Goal: Task Accomplishment & Management: Manage account settings

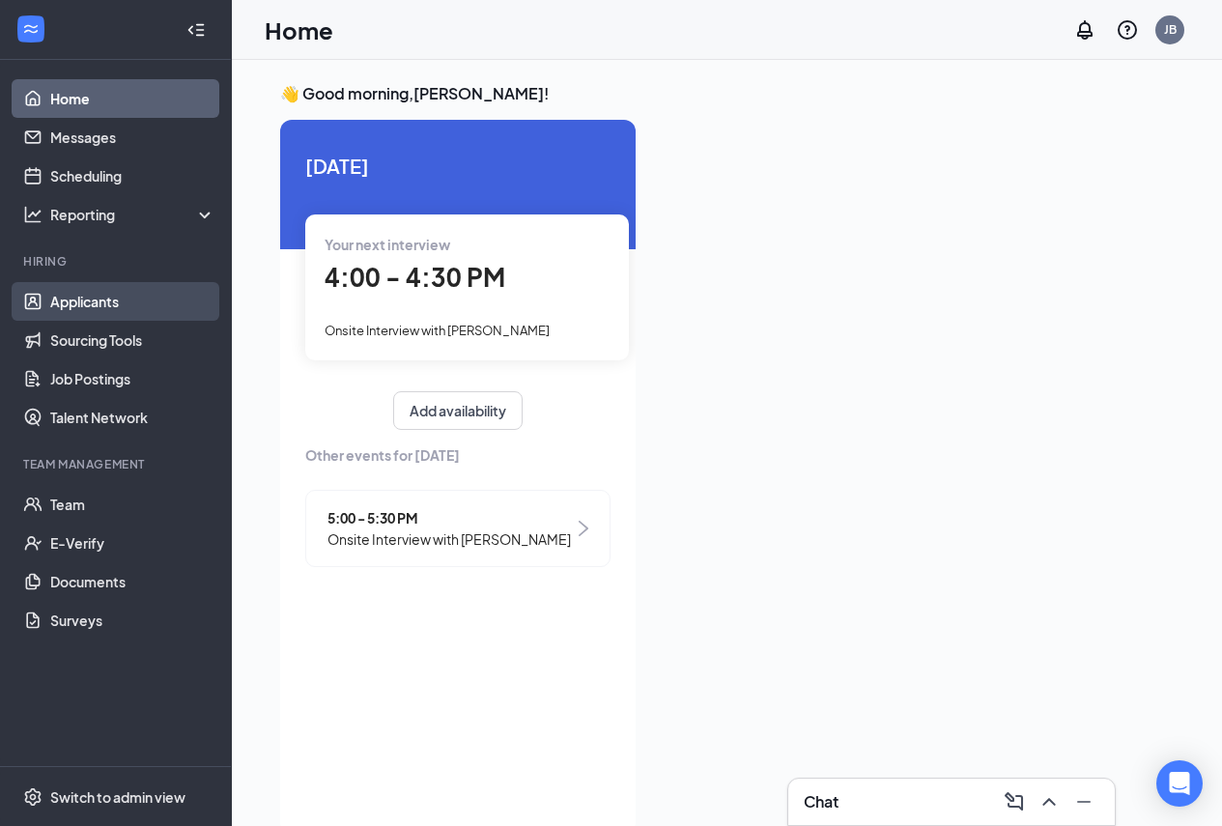
click at [116, 298] on link "Applicants" at bounding box center [132, 301] width 165 height 39
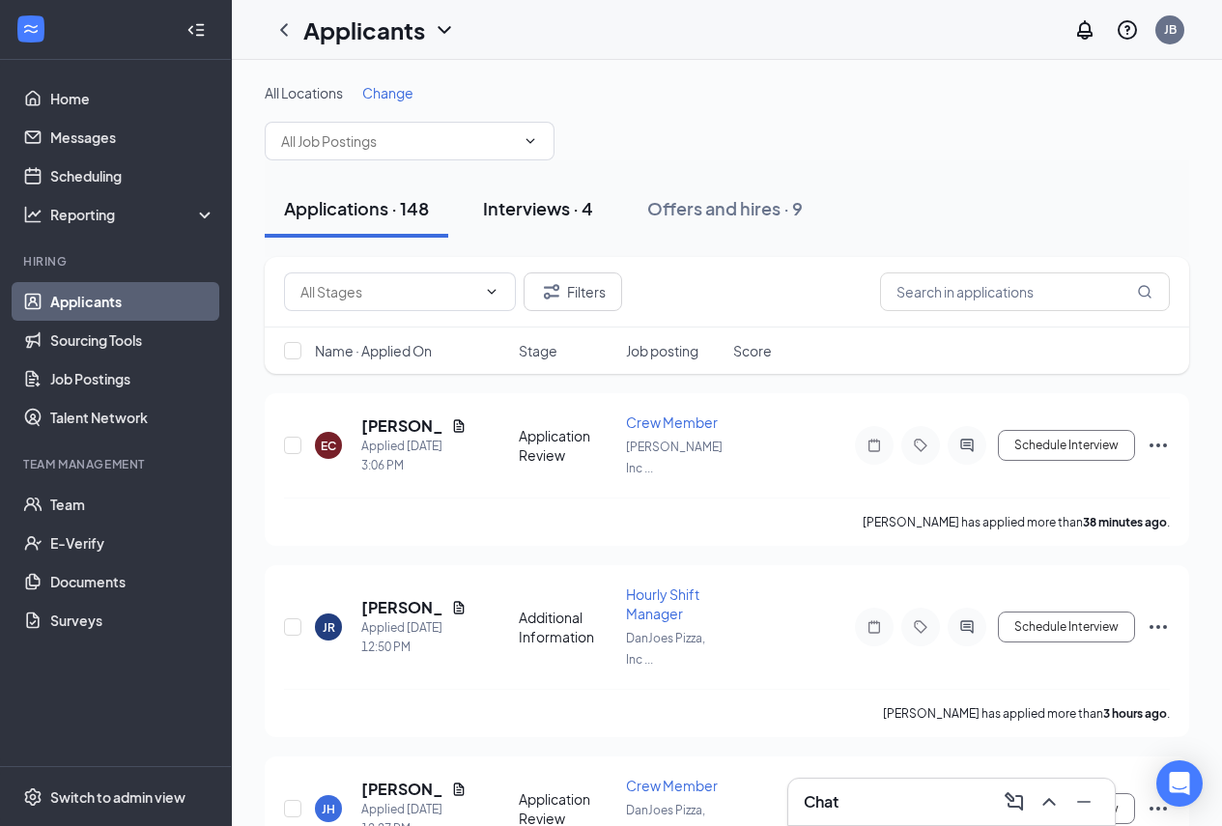
click at [561, 214] on div "Interviews · 4" at bounding box center [538, 208] width 110 height 24
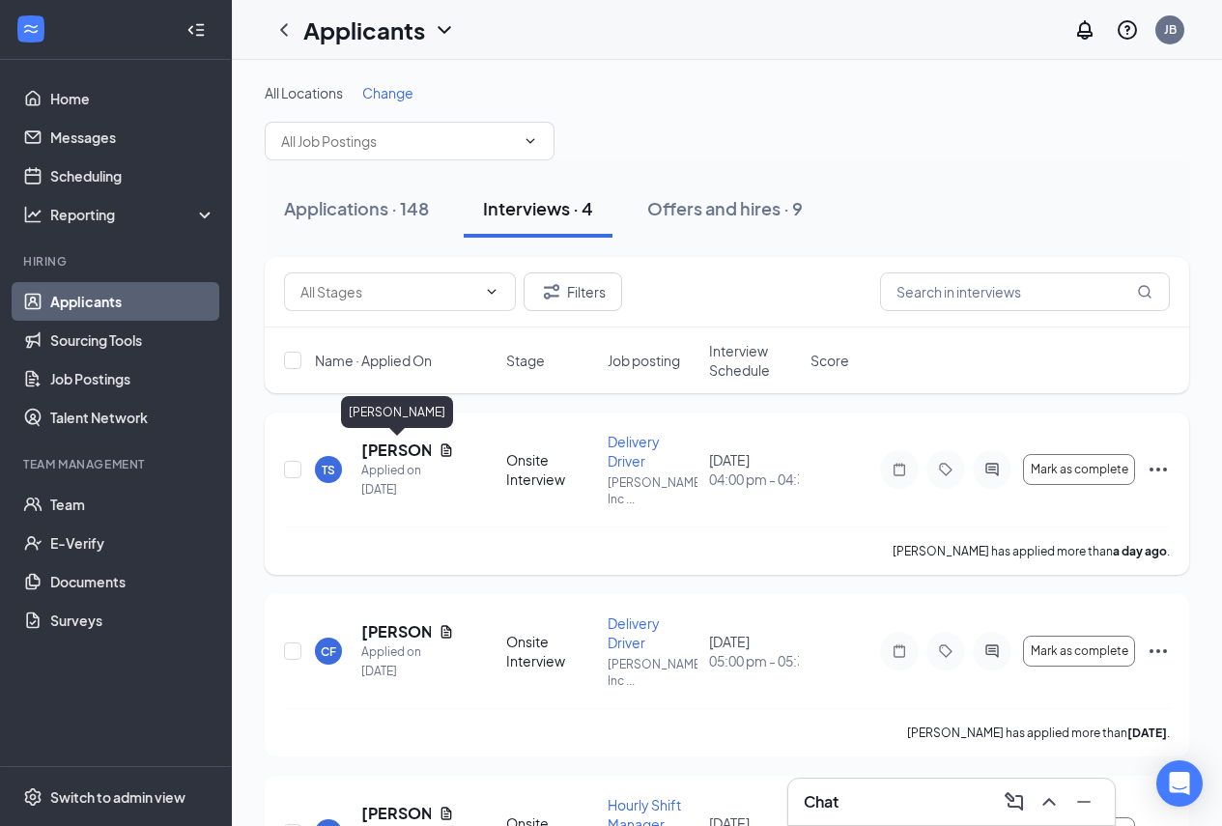
click at [394, 457] on h5 "[PERSON_NAME]" at bounding box center [396, 450] width 70 height 21
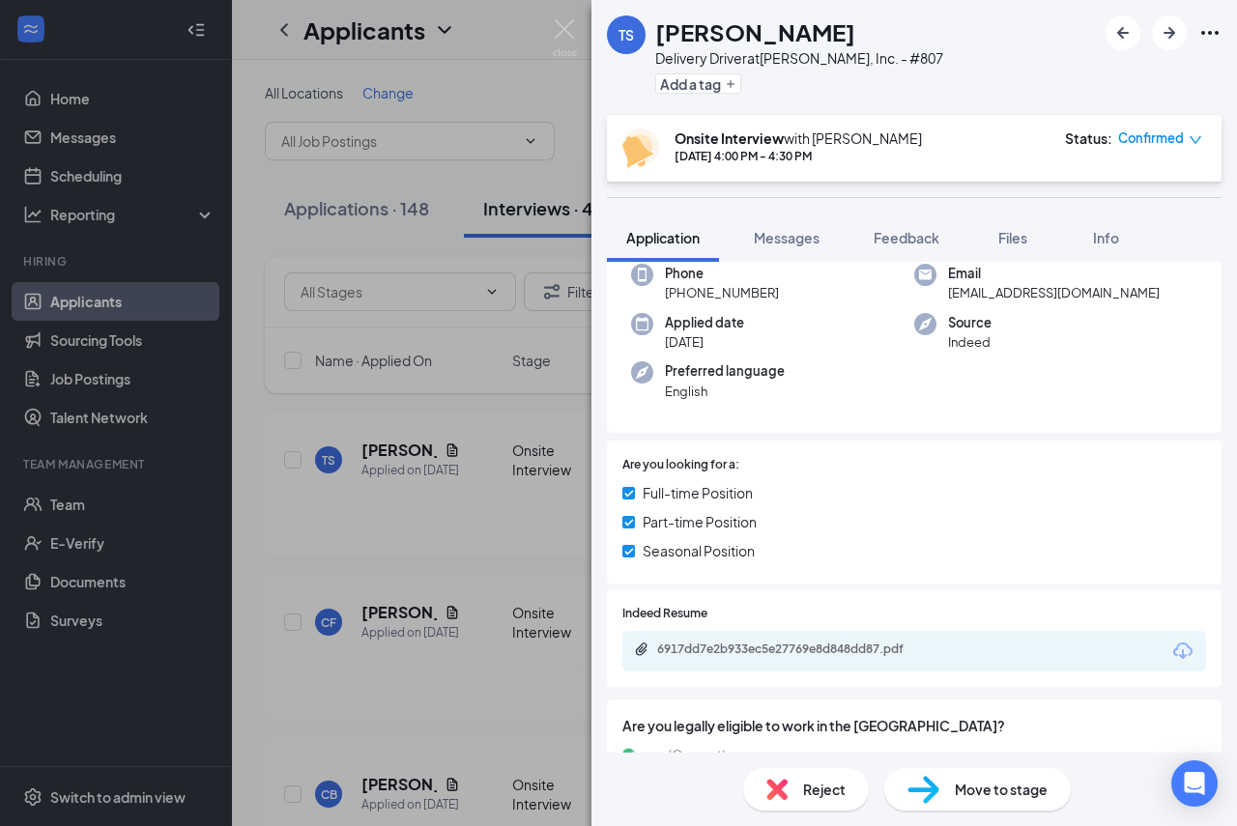
scroll to position [290, 0]
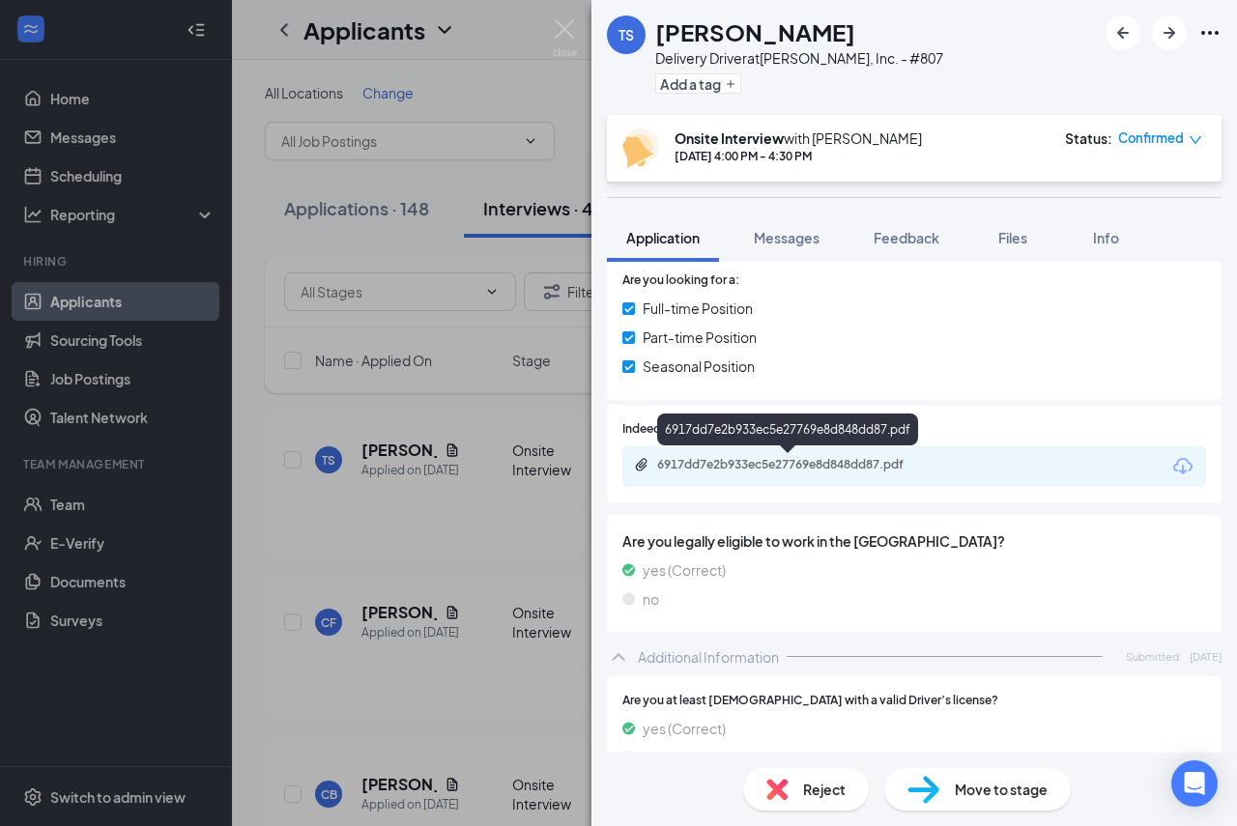
click at [804, 458] on div "6917dd7e2b933ec5e27769e8d848dd87.pdf" at bounding box center [792, 464] width 271 height 15
click at [189, 125] on div "TS [PERSON_NAME] Delivery Driver at PJ Zanesville, Inc. - #807 Add a tag Onsite…" at bounding box center [618, 413] width 1237 height 826
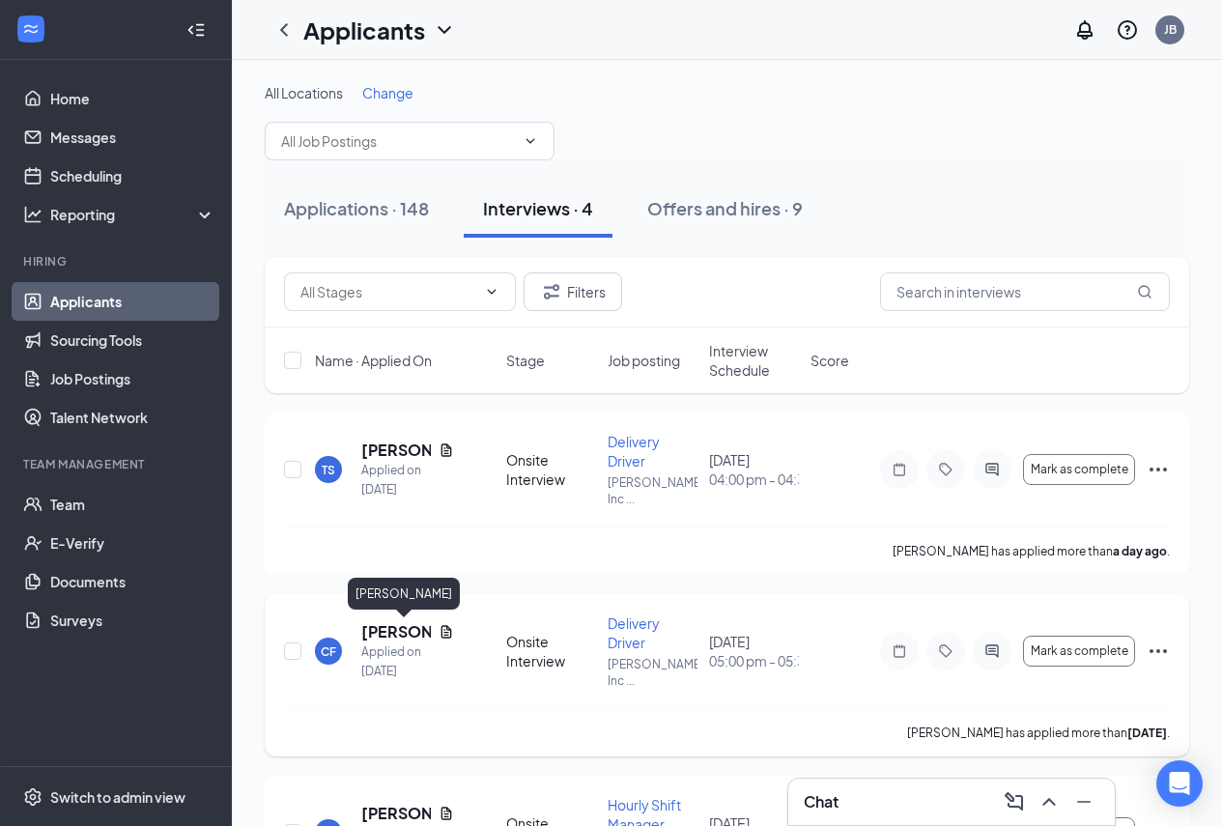
click at [400, 626] on h5 "[PERSON_NAME]" at bounding box center [396, 631] width 70 height 21
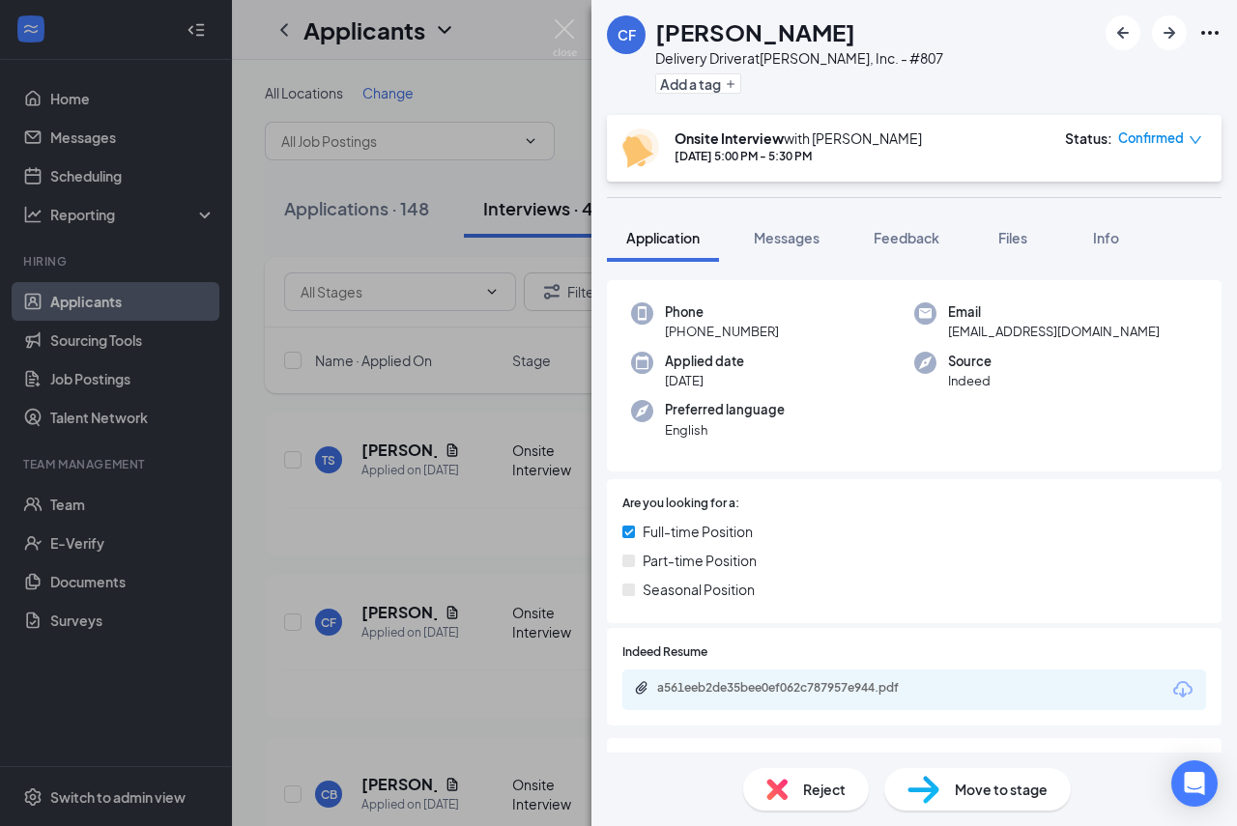
scroll to position [191, 0]
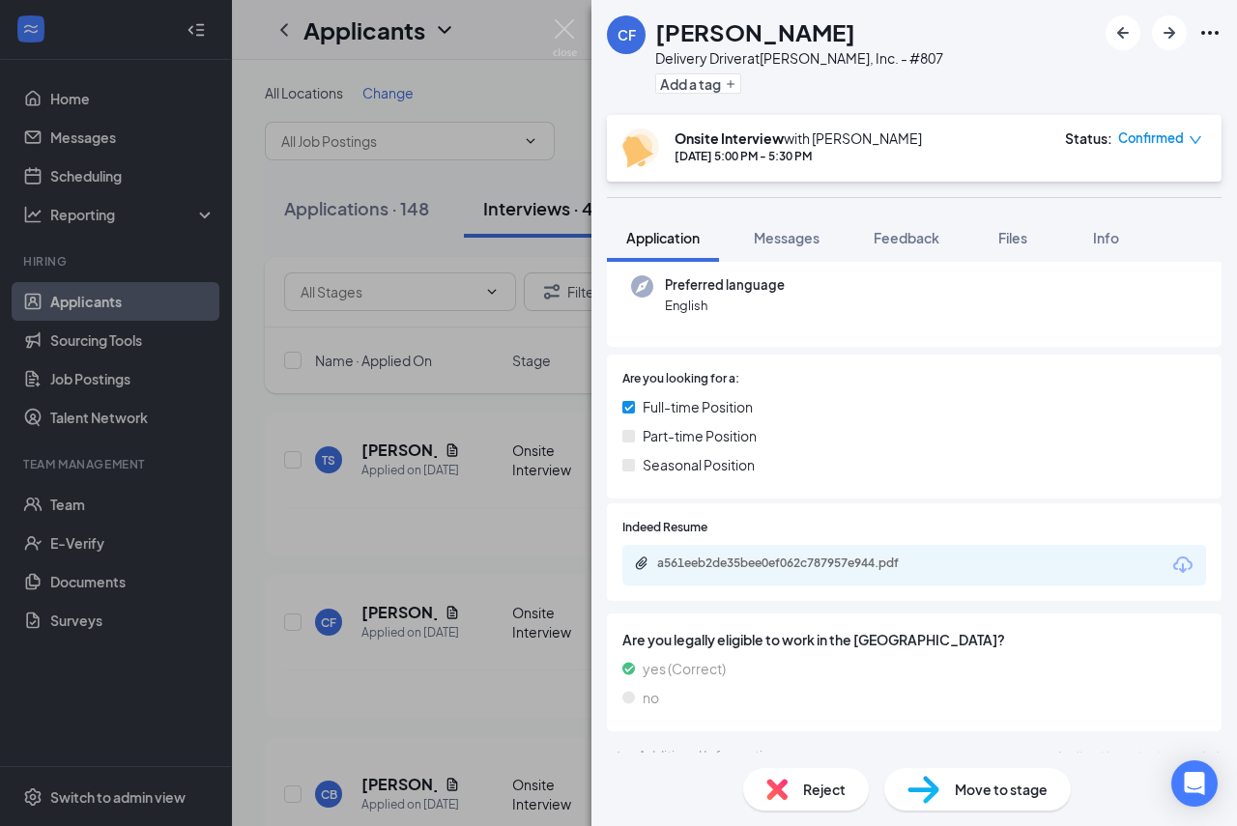
click at [969, 569] on div "a561eeb2de35bee0ef062c787957e944.pdf" at bounding box center [914, 565] width 584 height 41
click at [848, 564] on div "a561eeb2de35bee0ef062c787957e944.pdf" at bounding box center [792, 563] width 271 height 15
